Goal: Find specific page/section: Find specific page/section

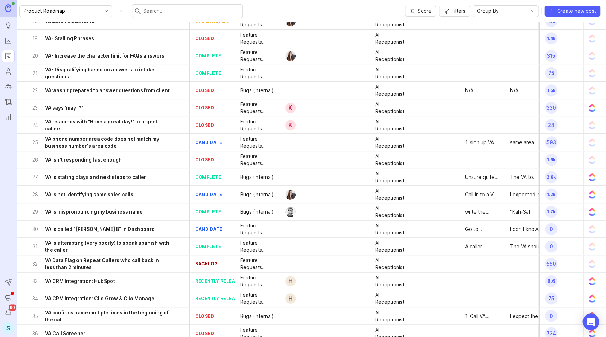
scroll to position [598, 0]
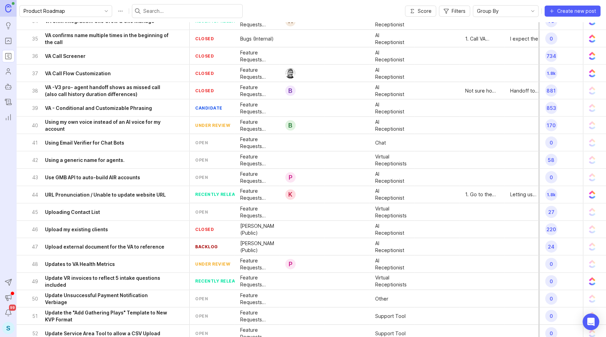
click at [465, 12] on span "Filters" at bounding box center [459, 11] width 14 height 7
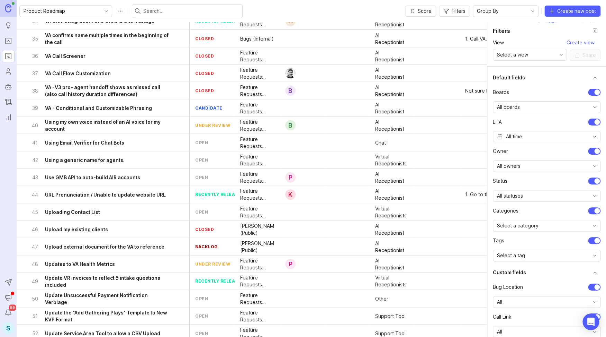
scroll to position [36, 0]
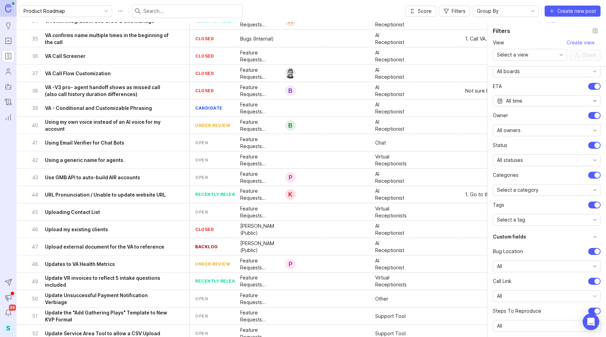
click at [533, 224] on div "Select a tag" at bounding box center [541, 219] width 96 height 11
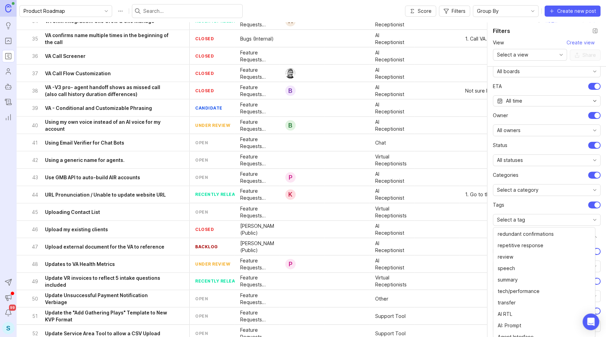
scroll to position [475, 0]
click at [492, 207] on div "Default fields Boards All boards ETA All time owner All owners status All statu…" at bounding box center [547, 201] width 119 height 270
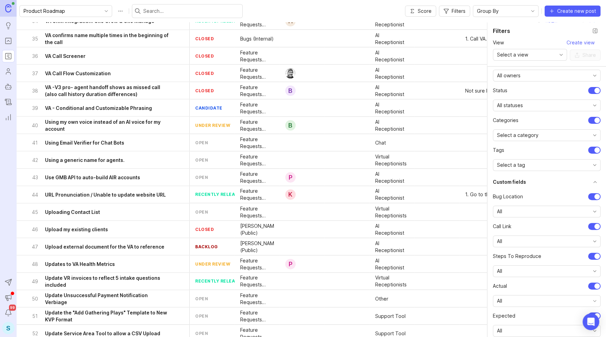
scroll to position [100, 0]
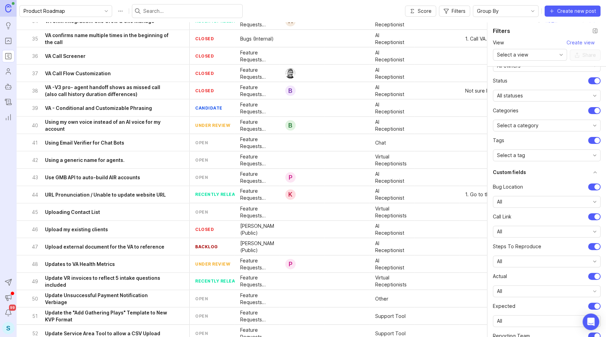
click at [519, 122] on span "Select a category" at bounding box center [518, 126] width 42 height 8
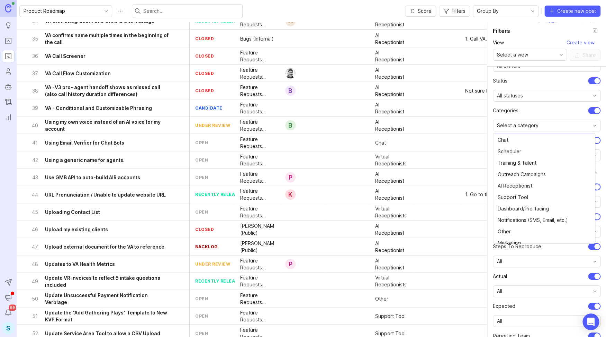
scroll to position [114, 0]
click at [521, 207] on span "Dashboard/Pro-facing" at bounding box center [523, 208] width 51 height 8
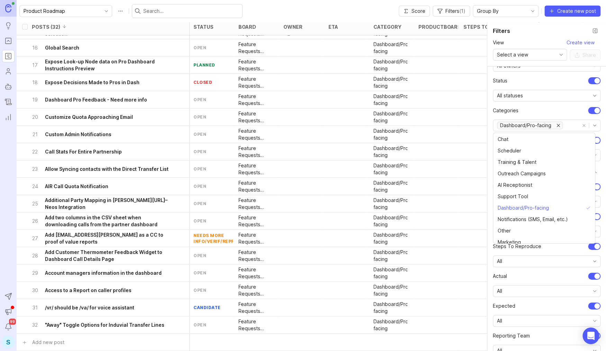
scroll to position [265, 1]
click at [75, 321] on h6 ""Away" Toggle Options for Induvial Transfer Lines" at bounding box center [104, 324] width 119 height 7
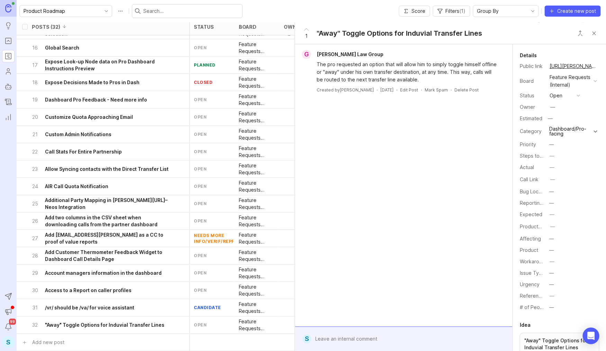
click at [103, 148] on h6 "Call Stats For Entire Partnership" at bounding box center [83, 151] width 77 height 7
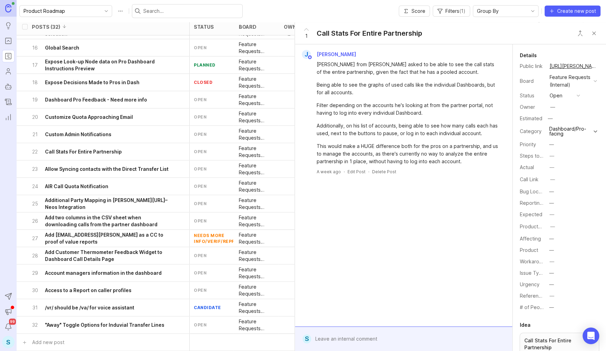
click at [453, 15] on span "Filters ( 1 )" at bounding box center [456, 11] width 20 height 7
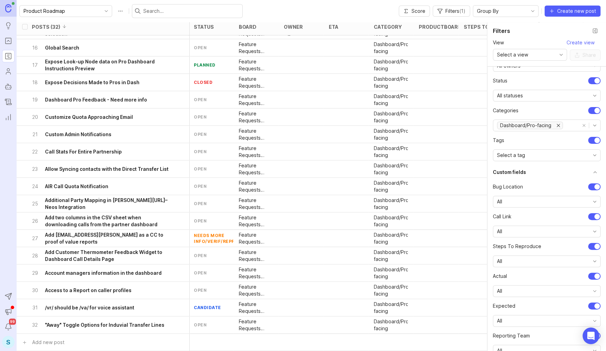
click at [522, 204] on div "All" at bounding box center [541, 201] width 96 height 11
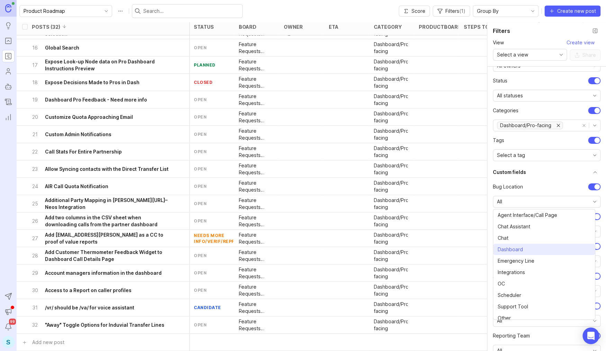
click at [510, 249] on span "Dashboard" at bounding box center [510, 250] width 25 height 8
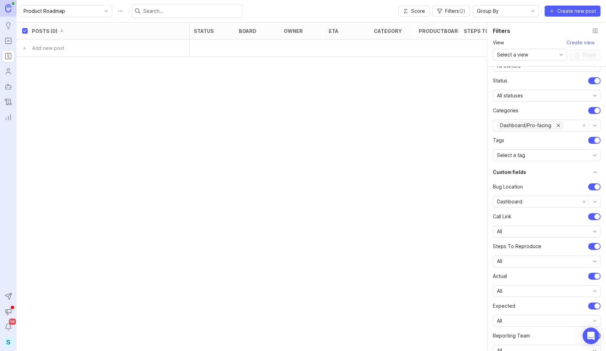
scroll to position [0, 1]
click at [558, 125] on icon "remove Dashboard/Pro-facing" at bounding box center [559, 126] width 6 height 6
checkbox input "false"
